Goal: Check status

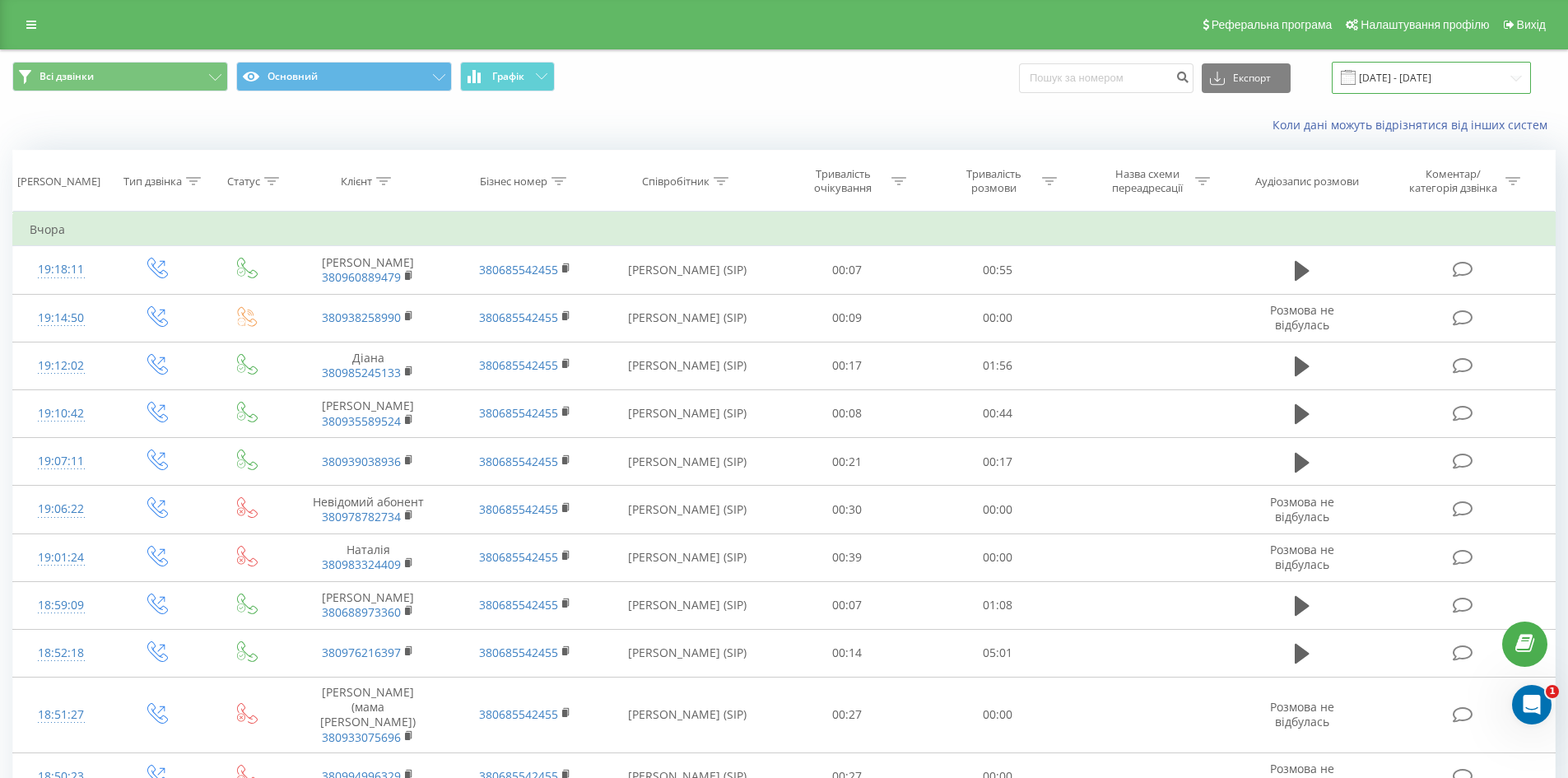
click at [1430, 77] on input "18.07.2025 - 18.08.2025" at bounding box center [1431, 78] width 199 height 32
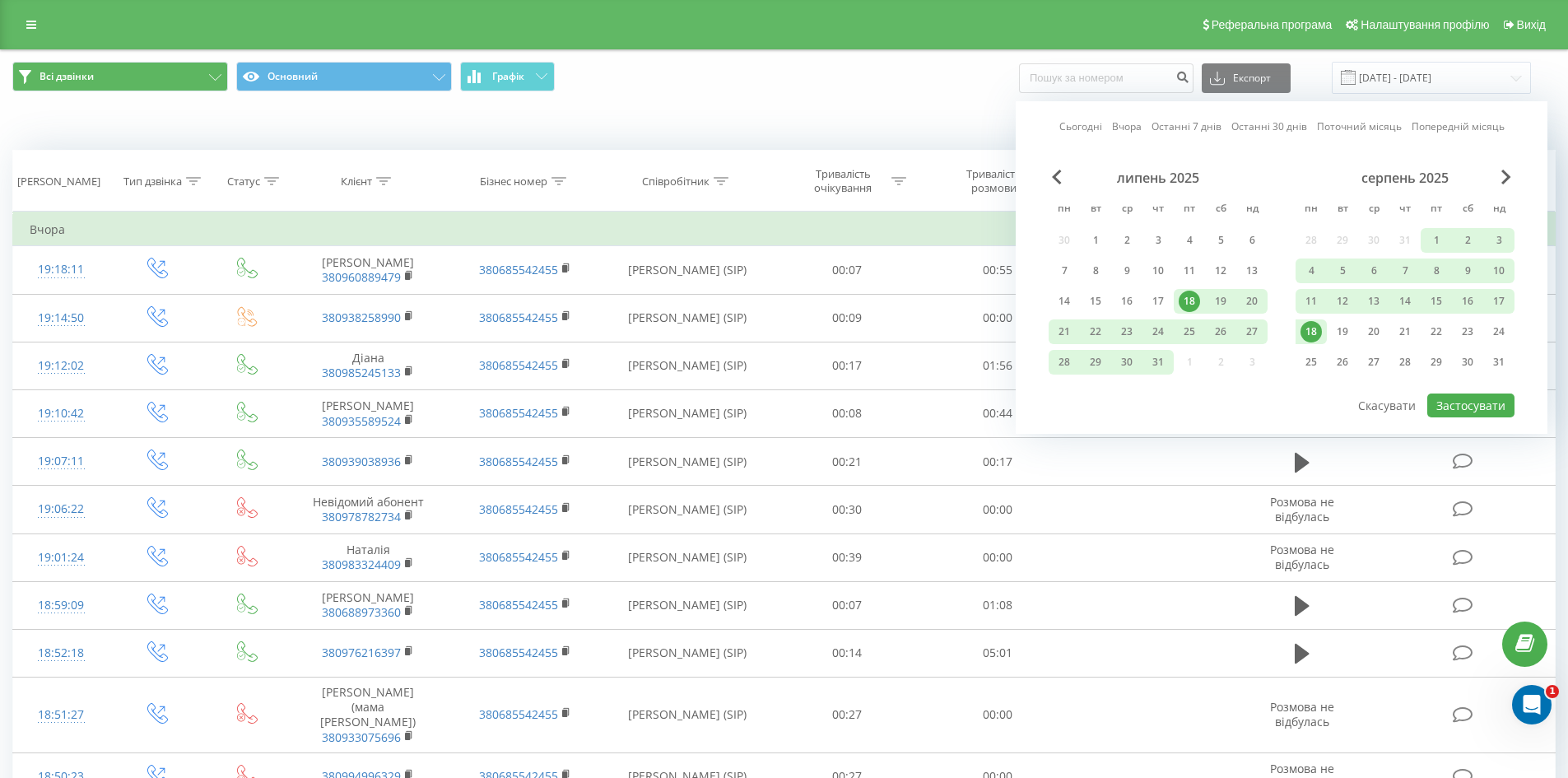
click at [407, 134] on div "Коли дані можуть відрізнятися вiд інших систем" at bounding box center [784, 124] width 1566 height 40
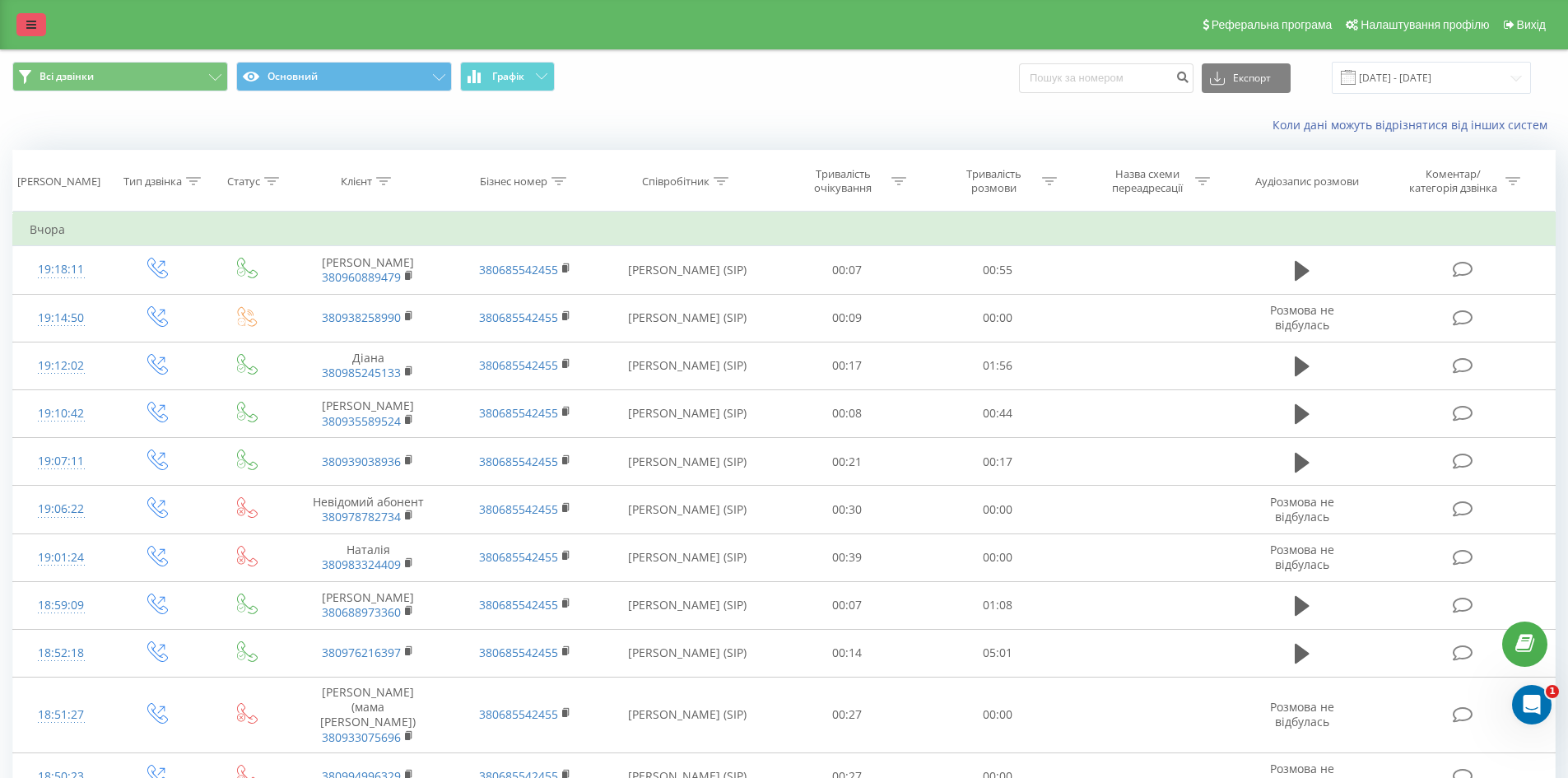
click at [26, 14] on link at bounding box center [32, 25] width 30 height 23
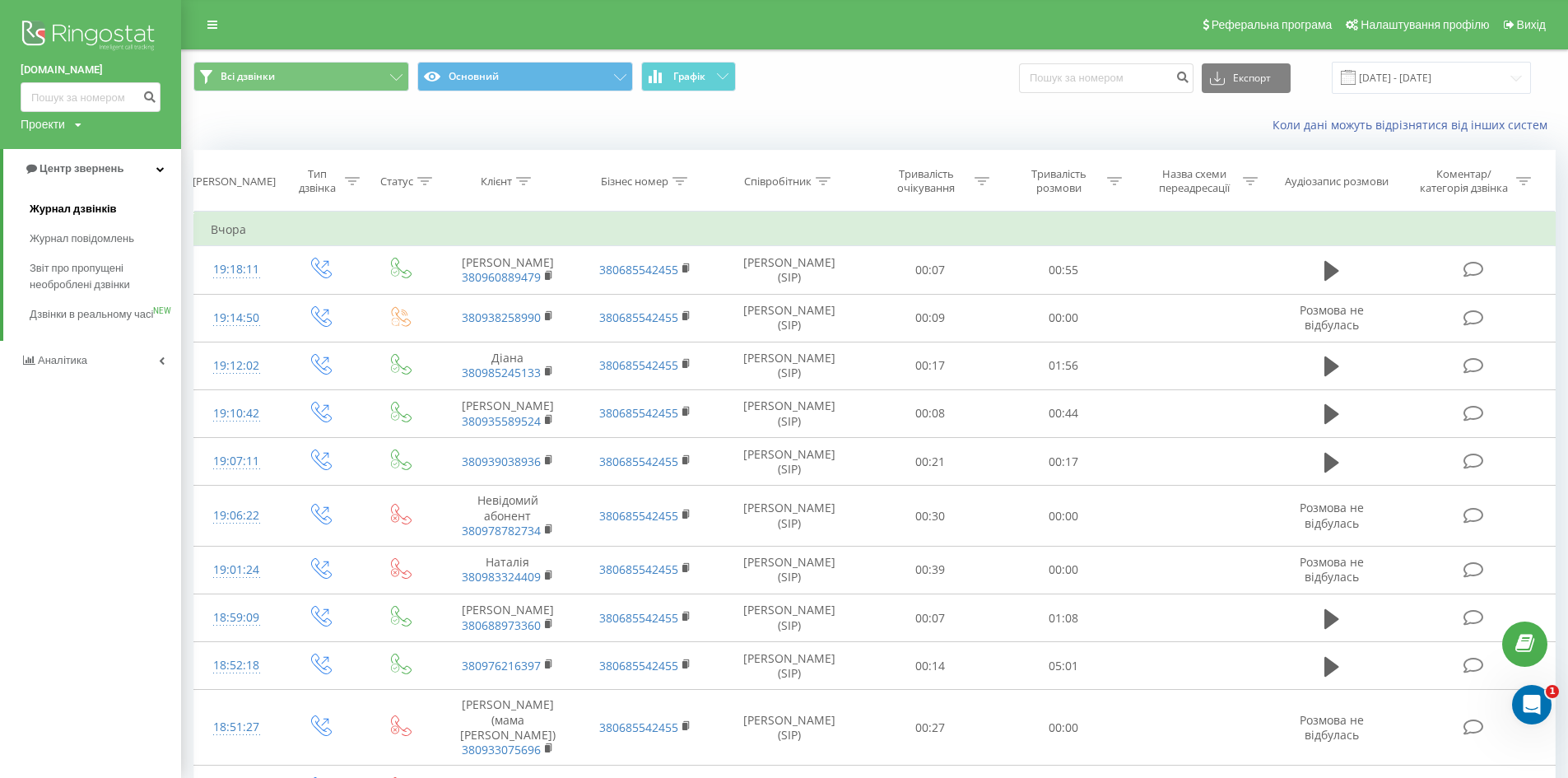
click at [73, 208] on span "Журнал дзвінків" at bounding box center [73, 209] width 87 height 17
